Goal: Find specific page/section: Find specific page/section

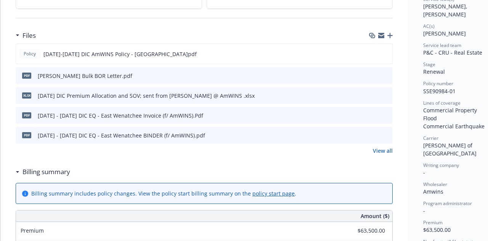
scroll to position [183, 0]
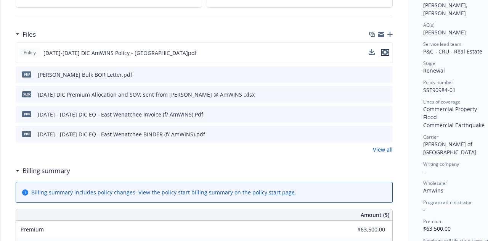
click at [386, 50] on icon "preview file" at bounding box center [385, 52] width 7 height 5
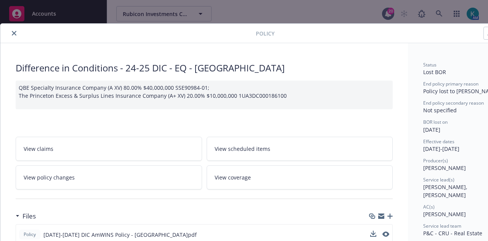
scroll to position [0, 0]
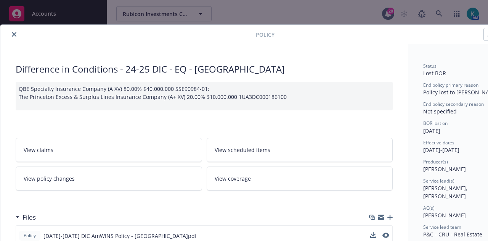
click at [423, 39] on div at bounding box center [398, 34] width 246 height 13
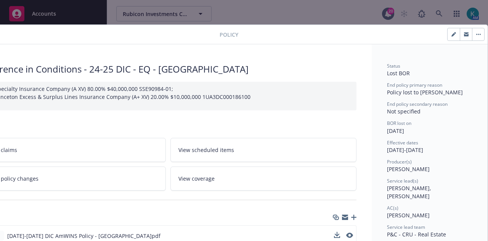
scroll to position [0, 42]
click at [452, 35] on icon "button" at bounding box center [454, 35] width 4 height 4
select select "RENEWAL"
select select "12"
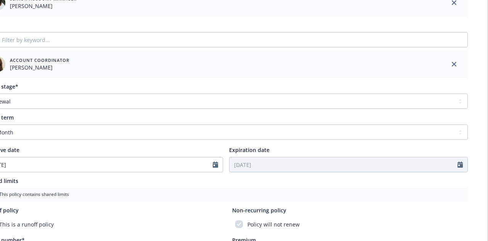
scroll to position [236, 42]
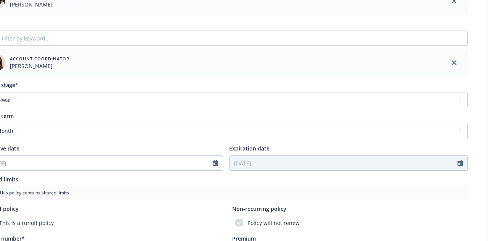
click at [452, 64] on icon "close" at bounding box center [454, 62] width 5 height 5
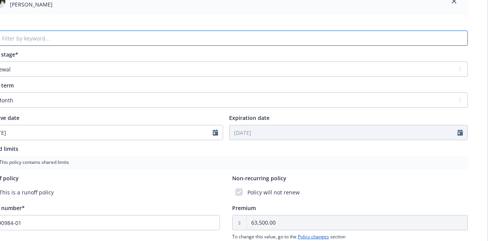
click at [321, 45] on input "Filter by keyword..." at bounding box center [226, 38] width 484 height 15
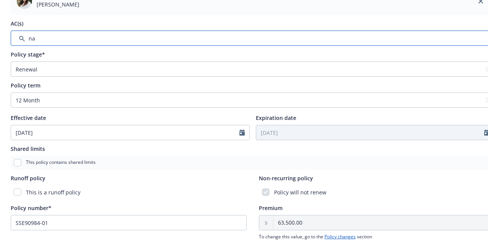
scroll to position [236, 0]
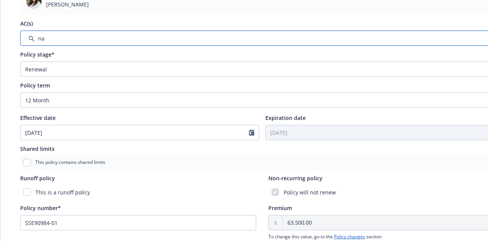
type input "n"
click at [58, 40] on input "Filter by keyword..." at bounding box center [262, 38] width 484 height 15
type input "n"
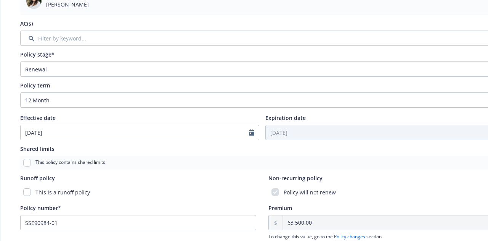
click at [149, 55] on div "Policy stage*" at bounding box center [262, 54] width 484 height 8
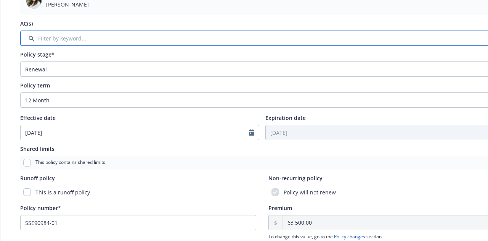
click at [142, 43] on input "Filter by keyword..." at bounding box center [262, 38] width 484 height 15
type input "b"
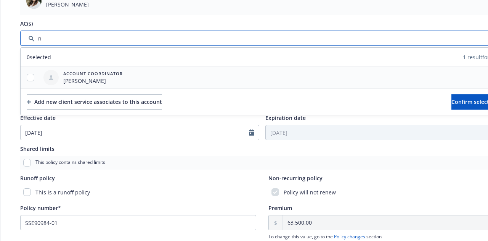
type input "n"
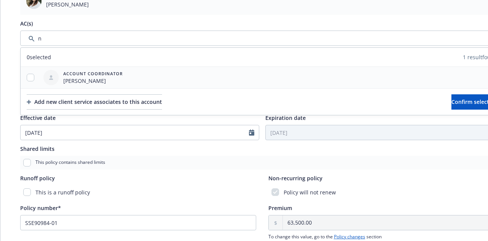
click at [34, 80] on div at bounding box center [31, 78] width 20 height 8
click at [32, 78] on input "checkbox" at bounding box center [31, 78] width 8 height 8
checkbox input "true"
click at [463, 103] on span "Confirm selection" at bounding box center [475, 101] width 46 height 7
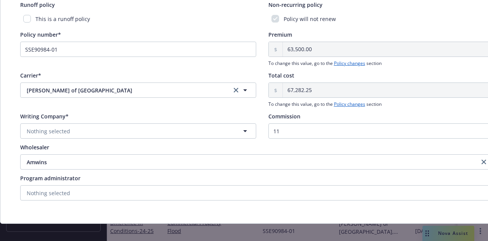
scroll to position [442, 0]
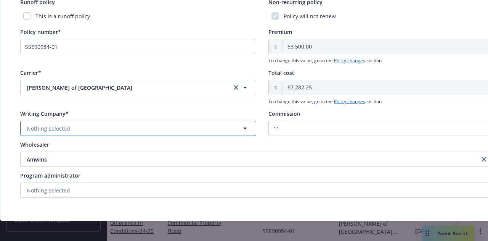
click at [220, 129] on button "Nothing selected" at bounding box center [138, 128] width 236 height 15
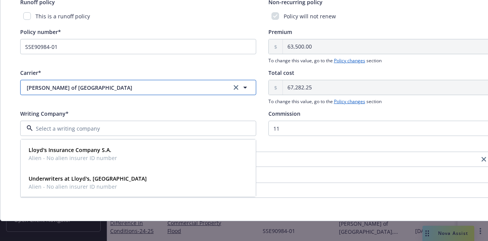
click at [149, 88] on span "[PERSON_NAME] of [GEOGRAPHIC_DATA]" at bounding box center [123, 88] width 192 height 8
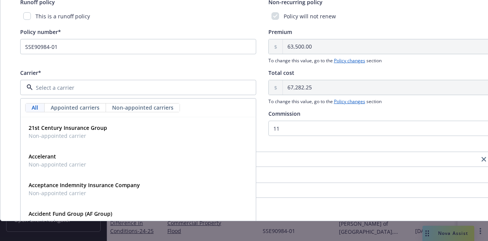
type input "w"
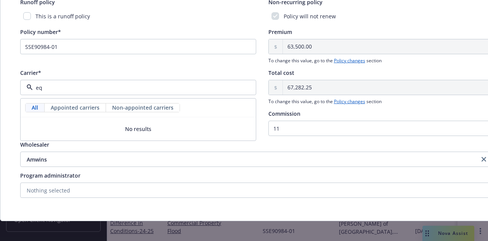
type input "e"
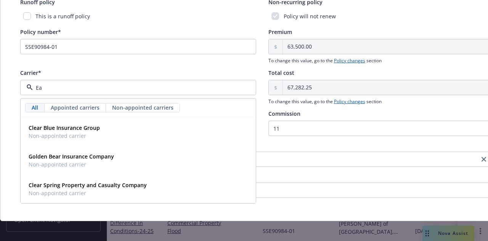
type input "E"
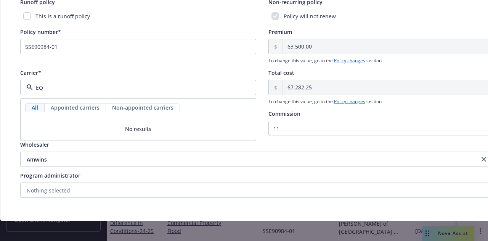
type input "E"
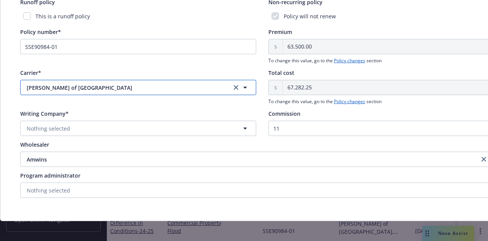
click at [106, 88] on span "[PERSON_NAME] of [GEOGRAPHIC_DATA]" at bounding box center [123, 88] width 192 height 8
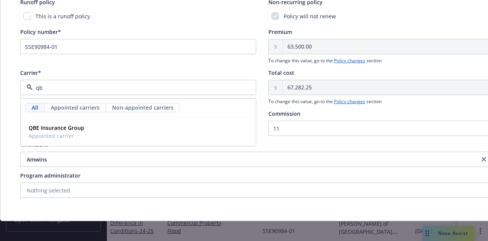
type input "qbe"
click at [103, 119] on div "QBE Insurance Group Appointed carrier" at bounding box center [138, 131] width 235 height 28
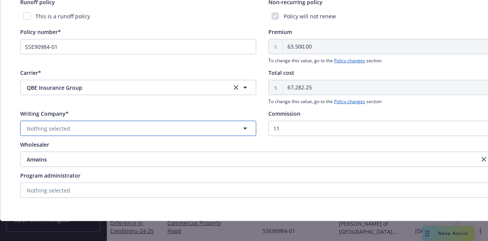
click at [136, 123] on button "Nothing selected" at bounding box center [138, 128] width 236 height 15
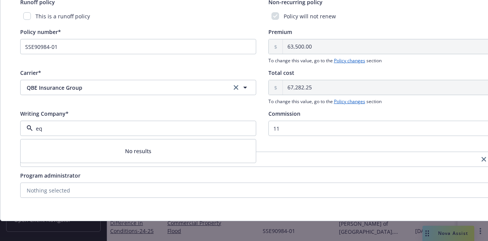
type input "e"
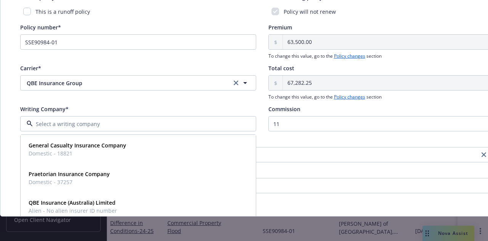
scroll to position [38, 0]
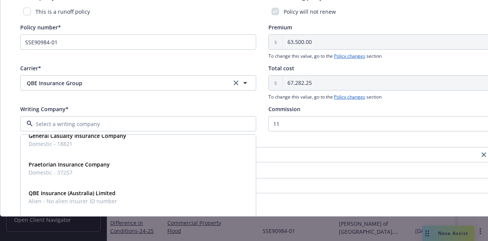
click at [143, 94] on div "Carrier* QBE Insurance Group QBE Insurance Group" at bounding box center [138, 82] width 236 height 36
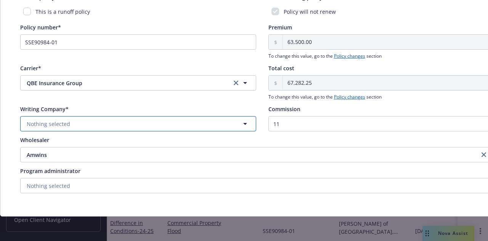
click at [132, 116] on button "Nothing selected" at bounding box center [138, 123] width 236 height 15
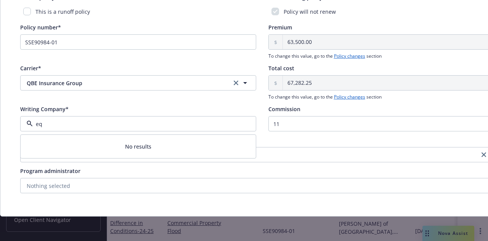
scroll to position [0, 0]
type input "eq"
click at [234, 80] on icon "clear selection" at bounding box center [236, 82] width 5 height 5
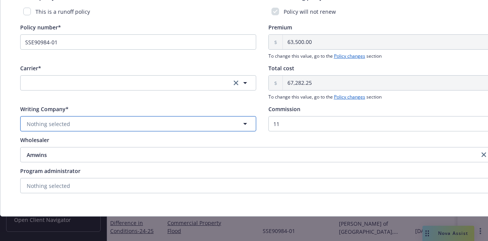
click at [156, 116] on button "Nothing selected" at bounding box center [138, 123] width 236 height 15
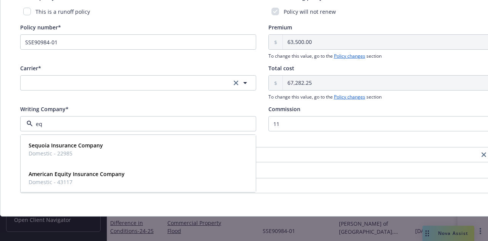
type input "e"
type input "E"
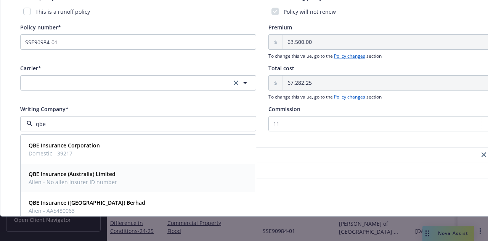
type input "qbe"
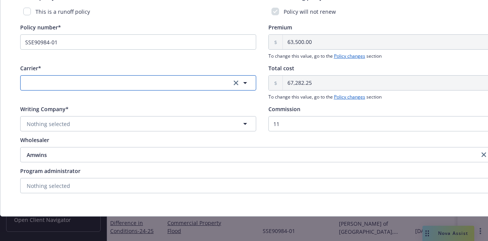
click at [145, 76] on button "button" at bounding box center [138, 82] width 236 height 15
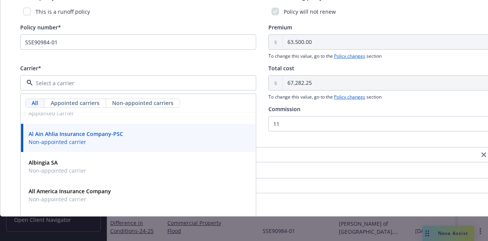
scroll to position [294, 0]
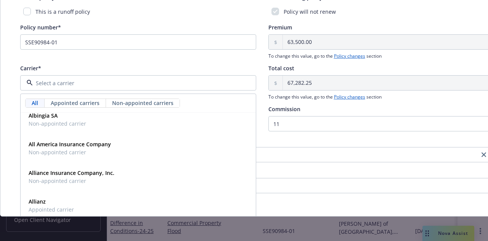
click at [116, 80] on input at bounding box center [137, 83] width 208 height 8
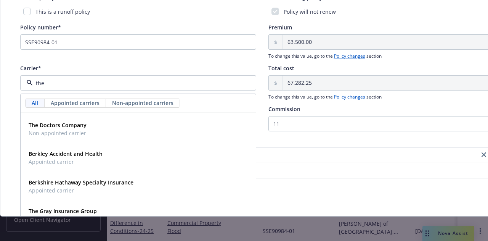
scroll to position [160, 0]
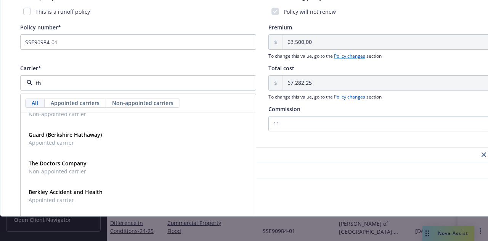
type input "t"
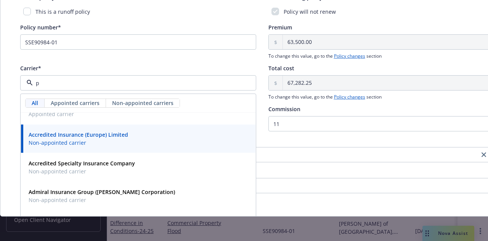
scroll to position [46, 0]
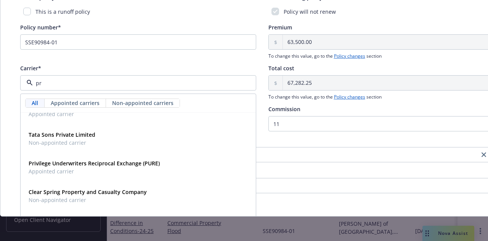
type input "p"
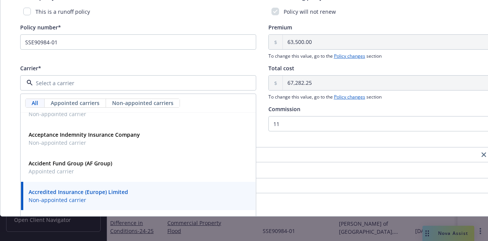
click at [138, 64] on div "Carrier*" at bounding box center [138, 68] width 236 height 8
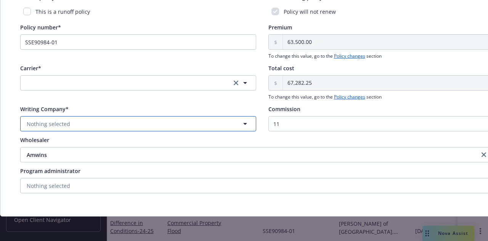
click at [110, 121] on button "Nothing selected" at bounding box center [138, 123] width 236 height 15
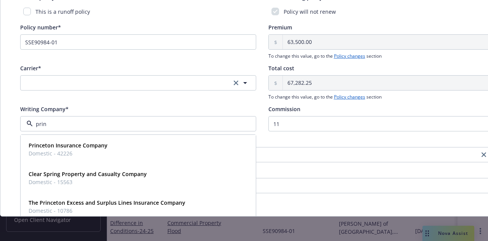
type input "princ"
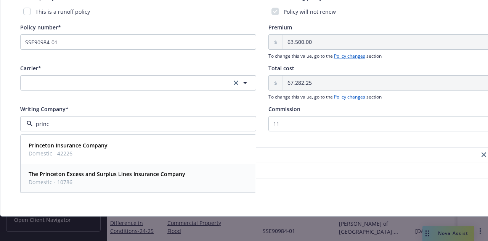
click at [206, 168] on div "The Princeton Excess and Surplus Lines Insurance Company Domestic - 10786" at bounding box center [138, 177] width 225 height 19
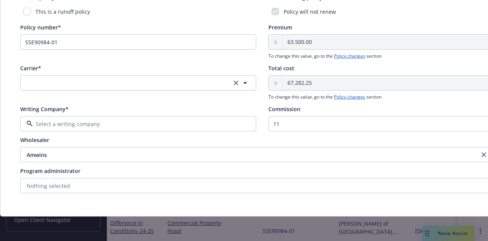
type input "Munich Re"
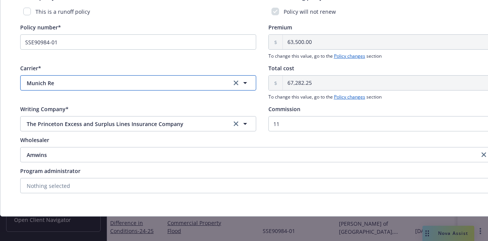
click at [162, 79] on span "Munich Re" at bounding box center [123, 83] width 192 height 8
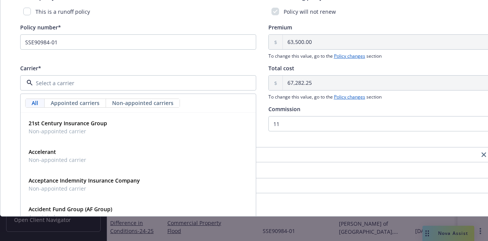
type input "q"
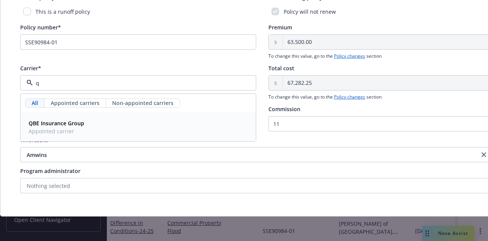
click at [175, 117] on div "QBE Insurance Group Appointed carrier" at bounding box center [138, 126] width 225 height 19
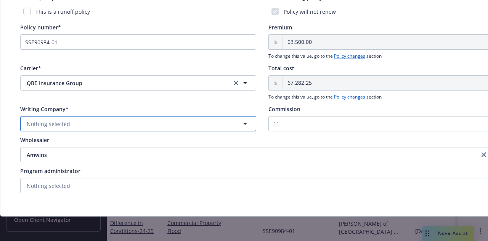
click at [175, 117] on button "Nothing selected" at bounding box center [138, 123] width 236 height 15
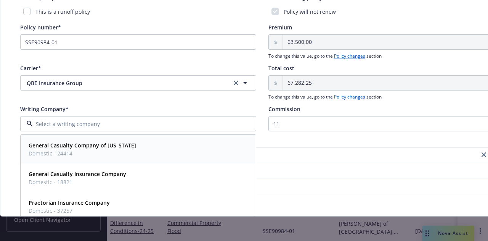
scroll to position [38, 0]
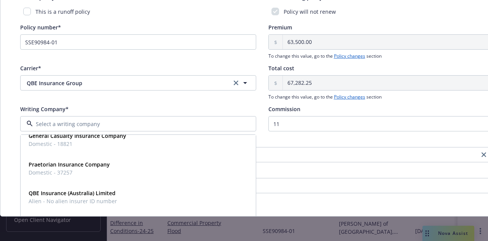
click at [323, 136] on div "Wholesaler" at bounding box center [262, 140] width 484 height 8
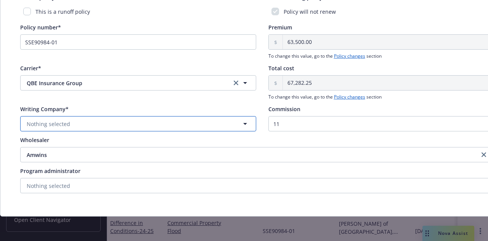
click at [127, 120] on button "Nothing selected" at bounding box center [138, 123] width 236 height 15
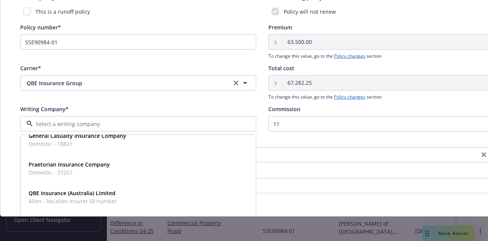
scroll to position [0, 0]
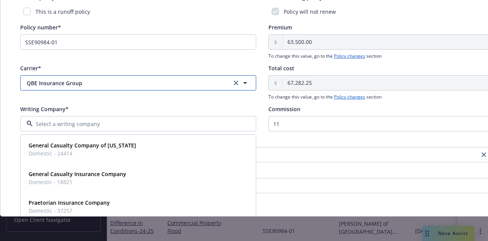
click at [146, 75] on button "QBE Insurance Group" at bounding box center [138, 82] width 236 height 15
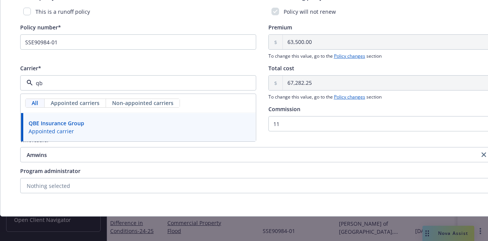
type input "q"
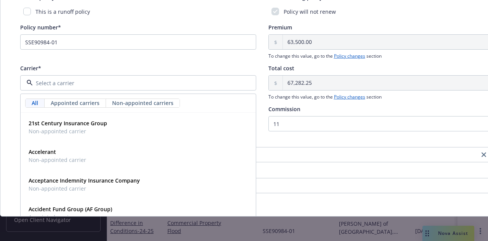
click at [209, 64] on div "Carrier*" at bounding box center [138, 68] width 236 height 8
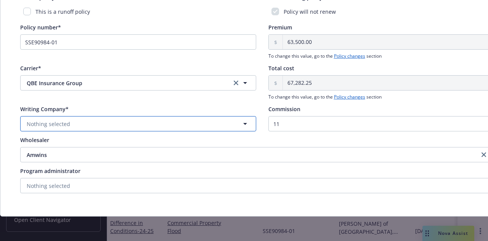
click at [138, 116] on button "Nothing selected" at bounding box center [138, 123] width 236 height 15
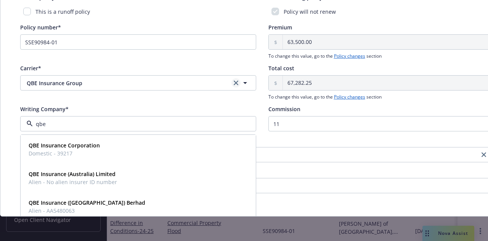
type input "qbe"
click at [236, 78] on link "clear selection" at bounding box center [236, 82] width 9 height 9
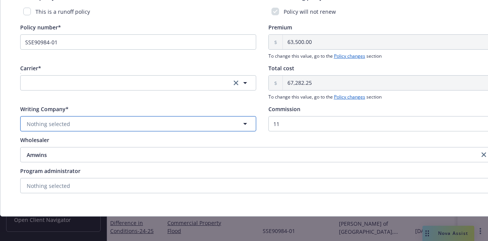
click at [101, 119] on button "Nothing selected" at bounding box center [138, 123] width 236 height 15
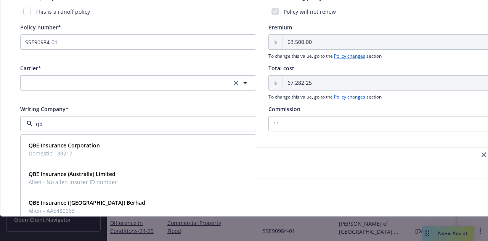
type input "q"
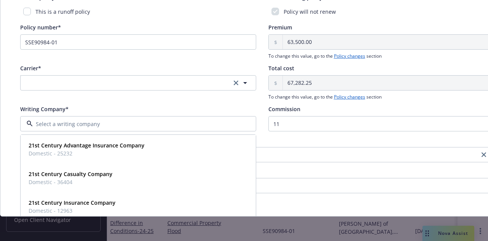
click at [175, 106] on div "Writing Company*" at bounding box center [138, 109] width 236 height 8
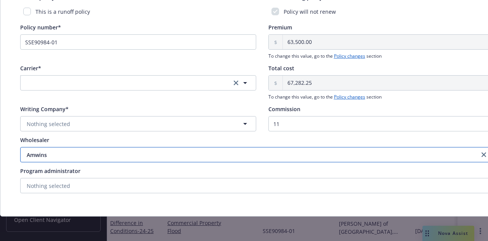
click at [228, 153] on button "Amwins" at bounding box center [262, 154] width 484 height 15
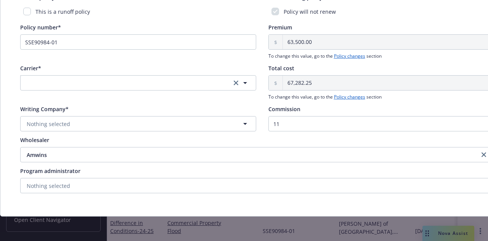
scroll to position [452, 6]
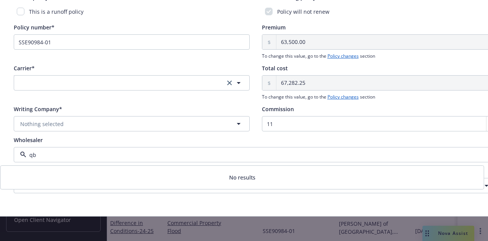
type input "q"
type input "e"
type input "q"
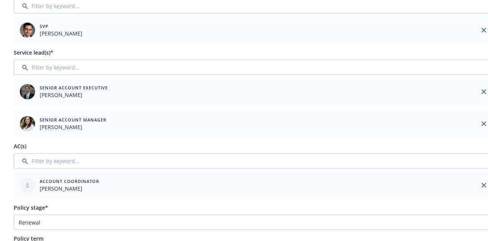
scroll to position [0, 6]
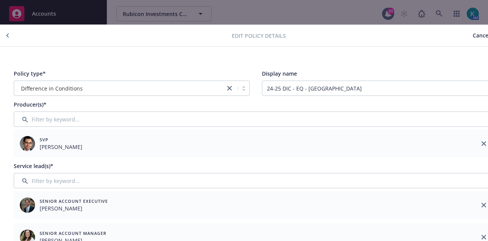
click at [473, 39] on span "Cancel" at bounding box center [481, 35] width 17 height 7
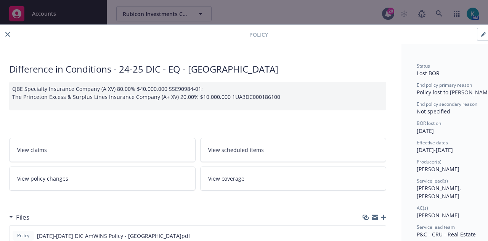
click at [442, 16] on div "Policy Difference in Conditions - 24-25 DIC - EQ - [GEOGRAPHIC_DATA] QBE Specia…" at bounding box center [244, 120] width 488 height 241
click at [7, 36] on icon "close" at bounding box center [7, 34] width 5 height 5
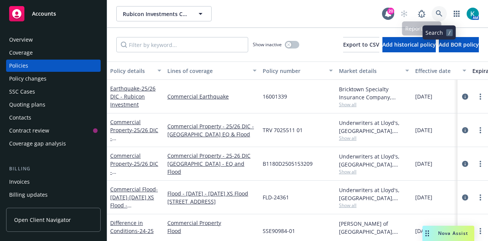
click at [441, 10] on link at bounding box center [439, 13] width 15 height 15
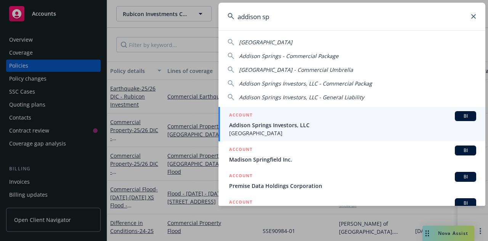
type input "addison sp"
click at [289, 130] on span "[GEOGRAPHIC_DATA]" at bounding box center [352, 133] width 247 height 8
